Goal: Navigation & Orientation: Find specific page/section

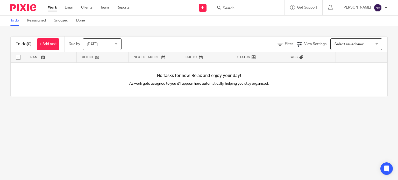
click at [85, 11] on div "Work Email Clients Team Reports Work Email Clients Team Reports Settings" at bounding box center [90, 7] width 95 height 15
click at [85, 9] on link "Clients" at bounding box center [86, 7] width 11 height 5
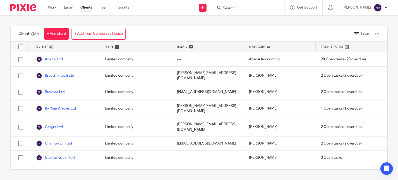
scroll to position [233, 0]
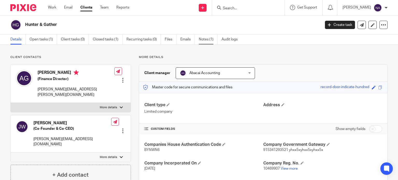
click at [203, 40] on link "Notes (1)" at bounding box center [208, 39] width 19 height 10
